Goal: Check status: Check status

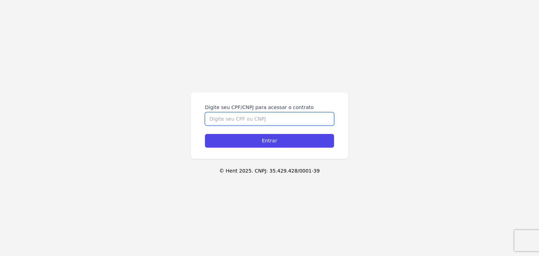
click at [298, 119] on input "Digite seu CPF/CNPJ para acessar o contrato" at bounding box center [269, 118] width 129 height 13
paste input "475.236.478-63"
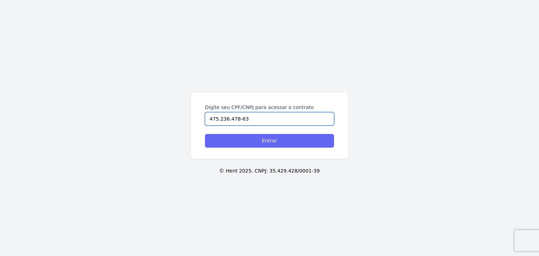
type input "475.236.478-63"
click at [295, 137] on input "Entrar" at bounding box center [269, 141] width 129 height 14
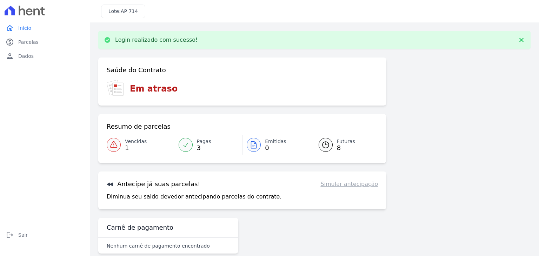
click at [125, 152] on link "Vencidas 1" at bounding box center [141, 145] width 68 height 20
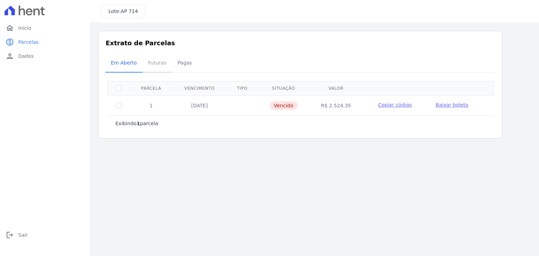
click at [150, 63] on span "Futuras" at bounding box center [157, 63] width 27 height 14
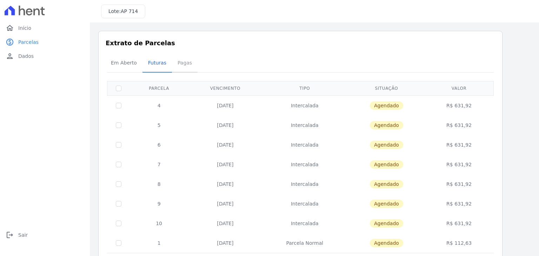
click at [175, 64] on span "Pagas" at bounding box center [184, 63] width 23 height 14
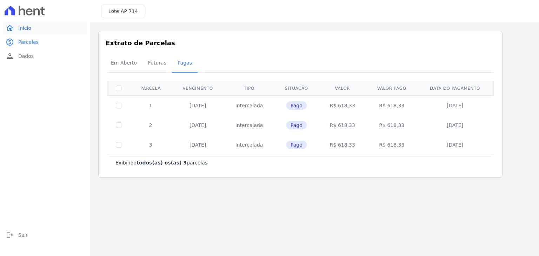
click at [26, 27] on span "Início" at bounding box center [24, 28] width 13 height 7
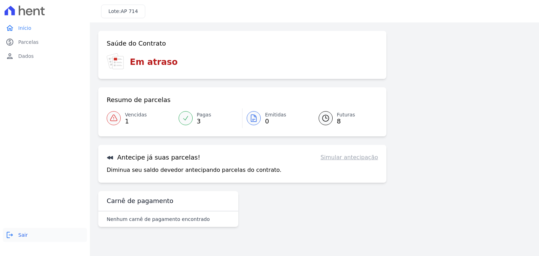
click at [24, 233] on span "Sair" at bounding box center [22, 235] width 9 height 7
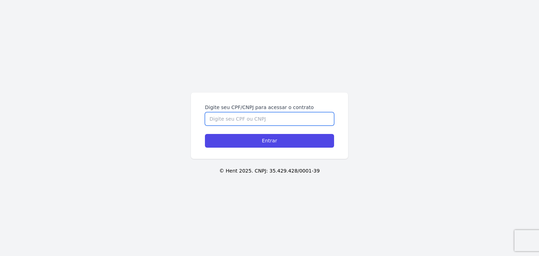
click at [265, 121] on input "Digite seu CPF/CNPJ para acessar o contrato" at bounding box center [269, 118] width 129 height 13
paste input "303.635.098-52"
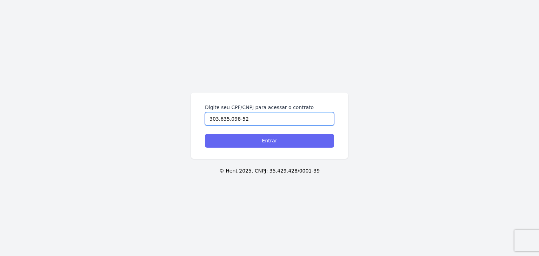
type input "303.635.098-52"
click at [270, 138] on input "Entrar" at bounding box center [269, 141] width 129 height 14
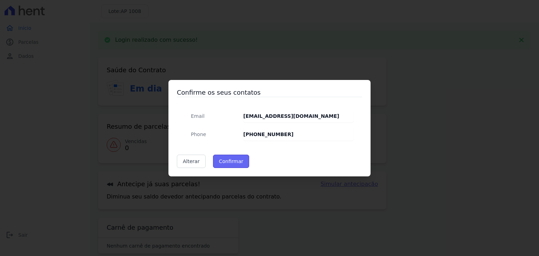
click at [239, 159] on button "Confirmar" at bounding box center [231, 161] width 37 height 13
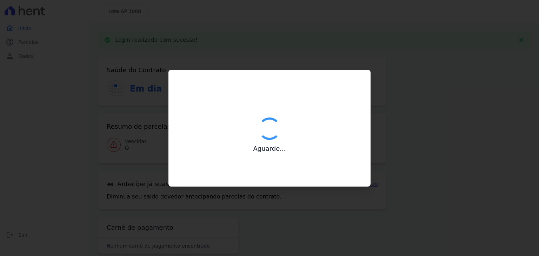
type input "Contatos confirmados com sucesso."
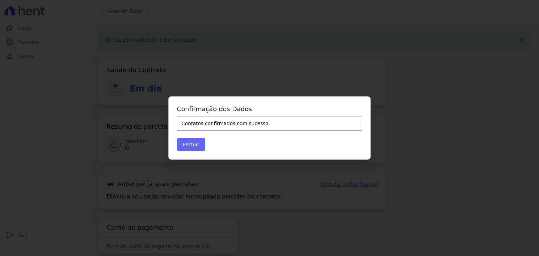
click at [187, 143] on button "Fechar" at bounding box center [191, 144] width 28 height 13
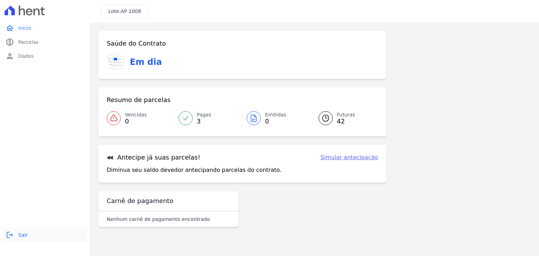
click at [25, 235] on span "Sair" at bounding box center [22, 235] width 9 height 7
